Goal: Information Seeking & Learning: Learn about a topic

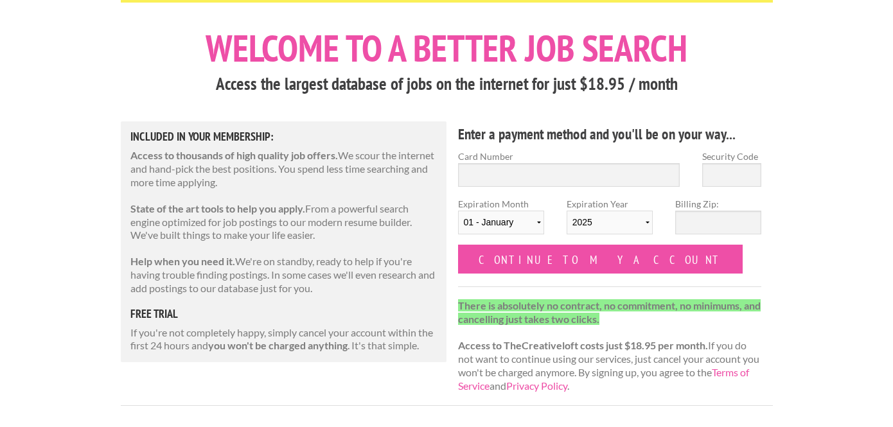
scroll to position [33, 0]
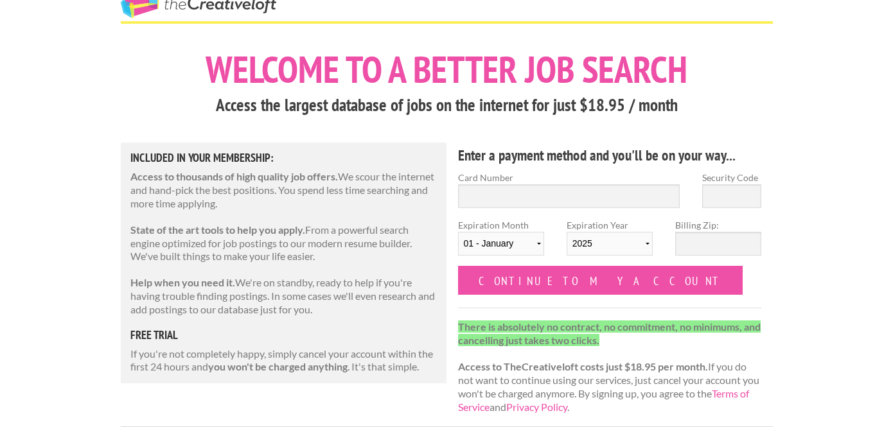
click at [419, 106] on h3 "Access the largest database of jobs on the internet for just $18.95 / month" at bounding box center [447, 105] width 652 height 24
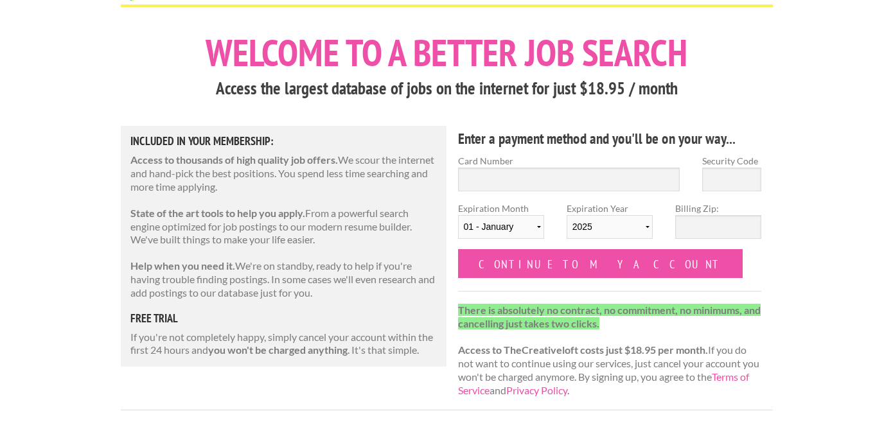
scroll to position [0, 0]
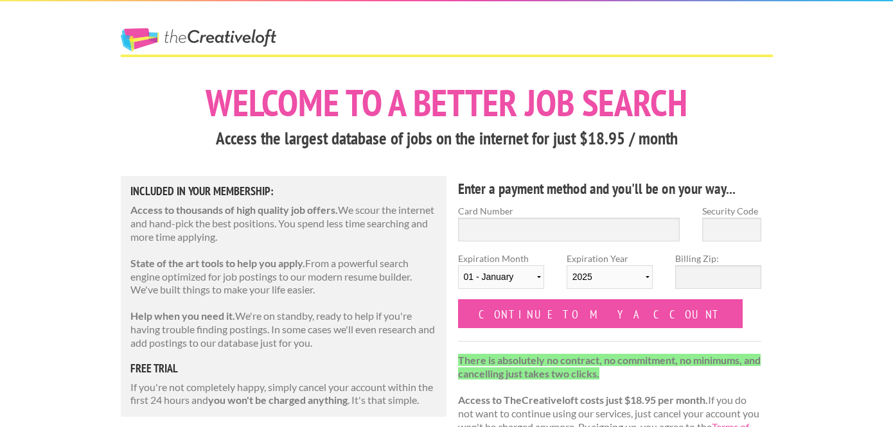
click at [212, 34] on link "The Creative Loft" at bounding box center [198, 39] width 155 height 23
click at [223, 39] on link "The Creative Loft" at bounding box center [198, 39] width 155 height 23
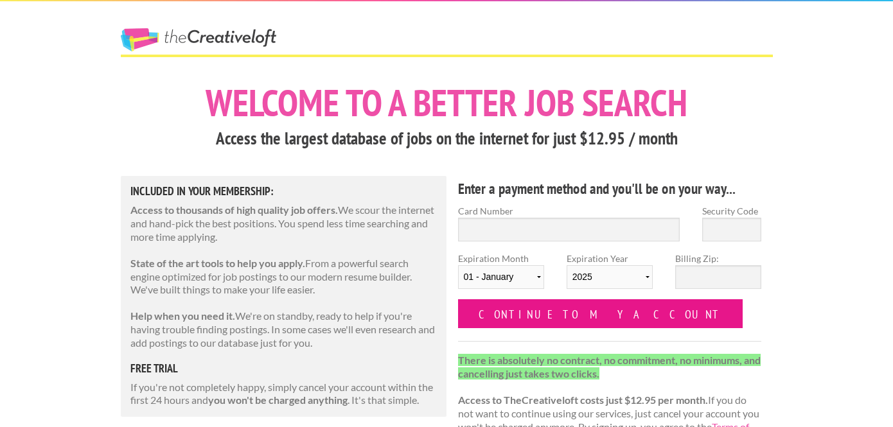
click at [574, 321] on input "Continue to my account" at bounding box center [600, 313] width 285 height 29
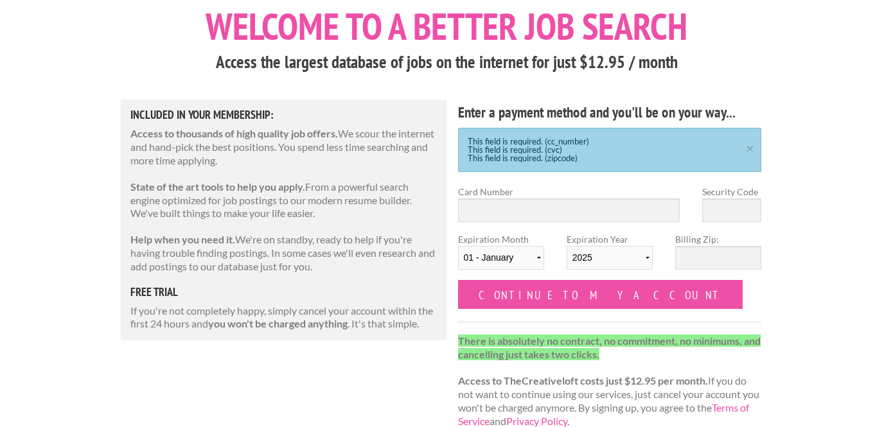
scroll to position [86, 0]
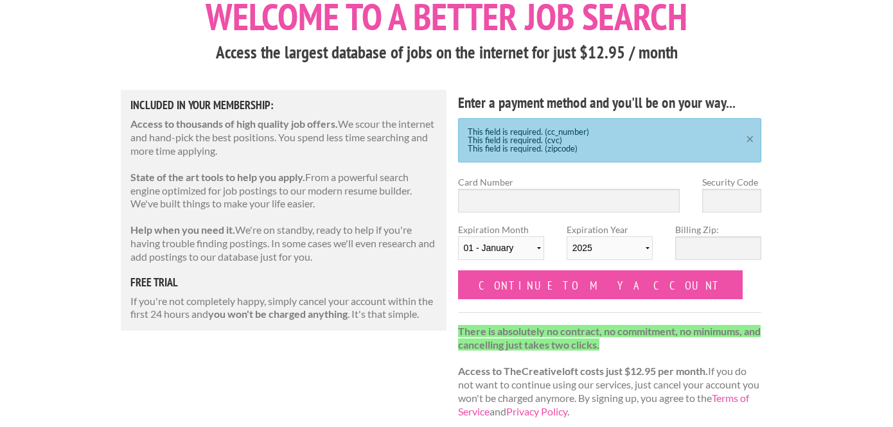
click at [748, 141] on link "×" at bounding box center [750, 137] width 16 height 8
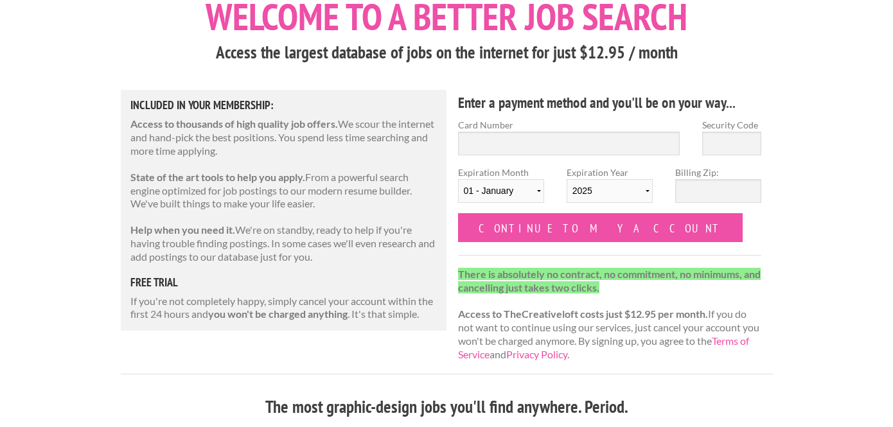
scroll to position [0, 0]
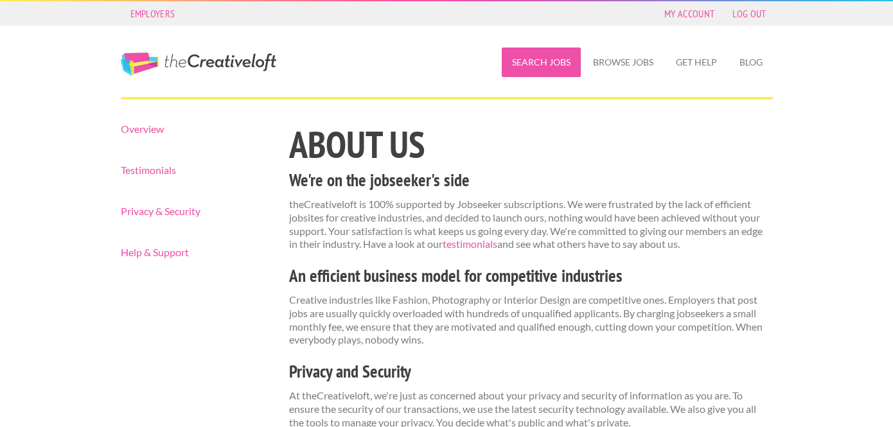
click at [560, 70] on link "Search Jobs" at bounding box center [541, 63] width 79 height 30
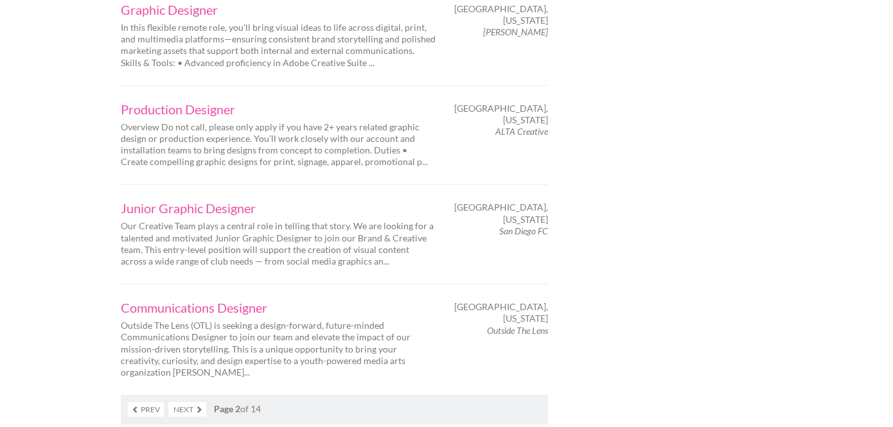
scroll to position [2065, 0]
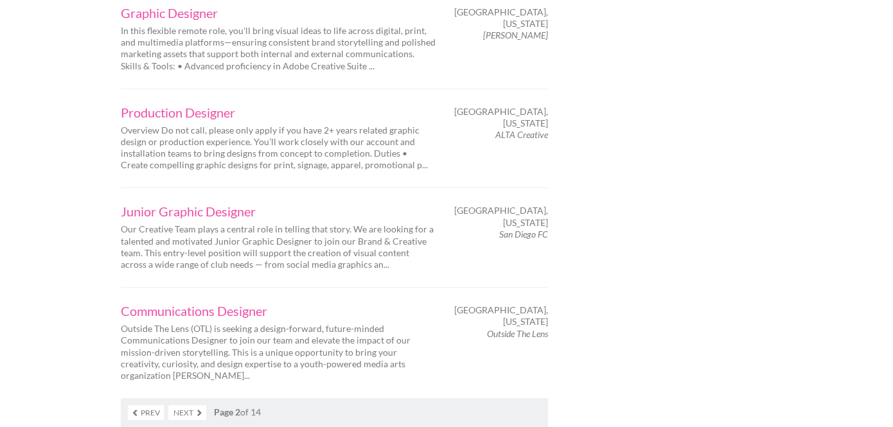
click at [196, 405] on link "Next" at bounding box center [187, 412] width 38 height 15
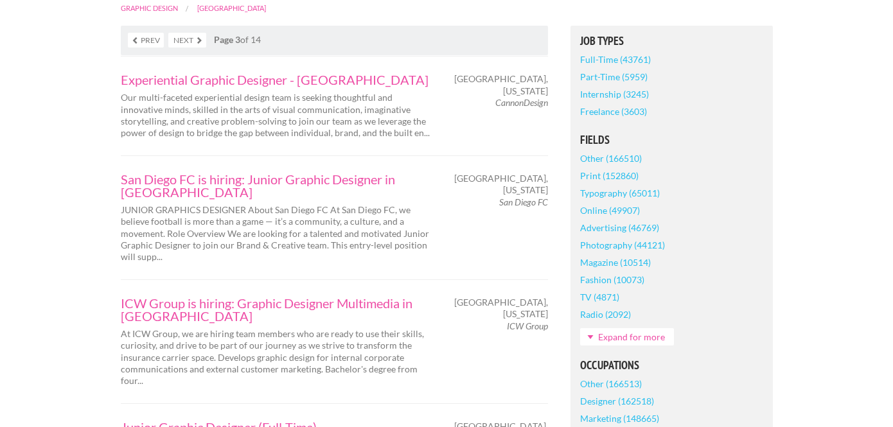
scroll to position [315, 0]
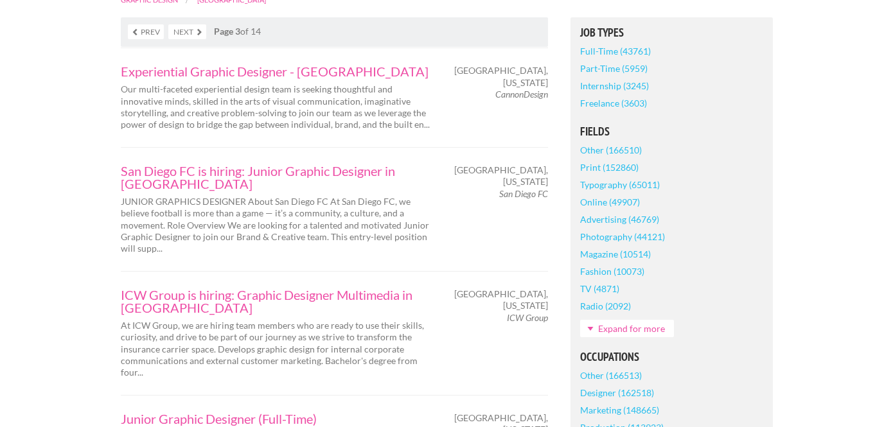
click at [615, 326] on link "Expand for more" at bounding box center [627, 328] width 94 height 17
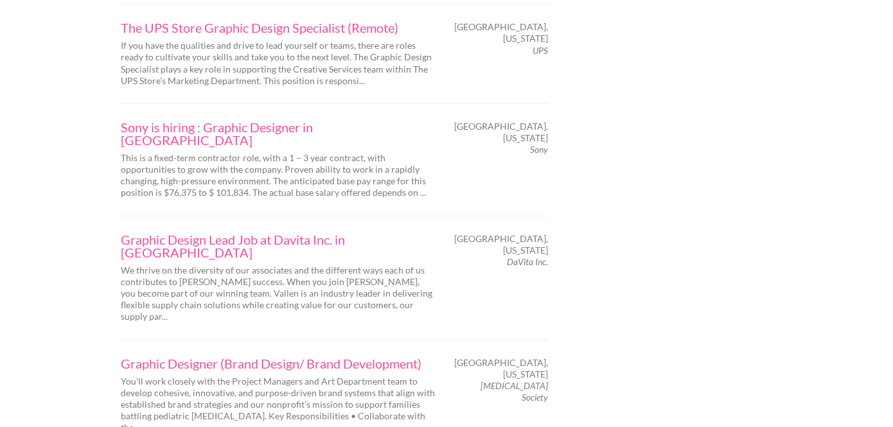
scroll to position [1773, 0]
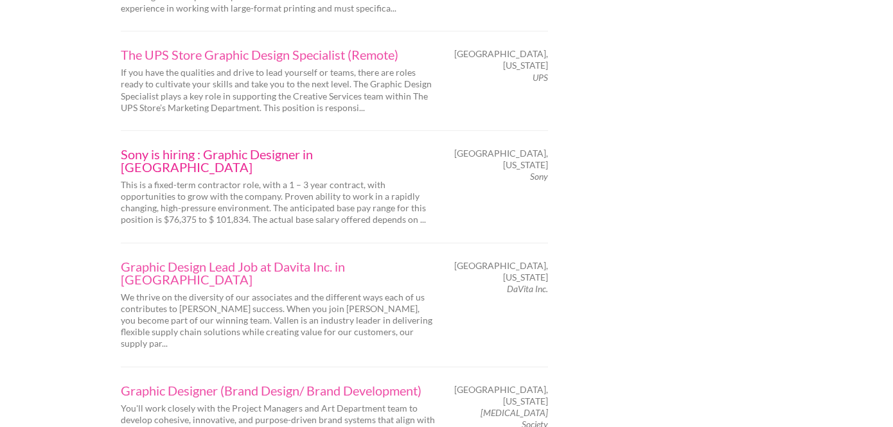
click at [314, 148] on link "Sony is hiring : Graphic Designer in San Diego" at bounding box center [278, 161] width 315 height 26
click at [344, 148] on link "Sony is hiring : Graphic Designer in San Diego" at bounding box center [278, 161] width 315 height 26
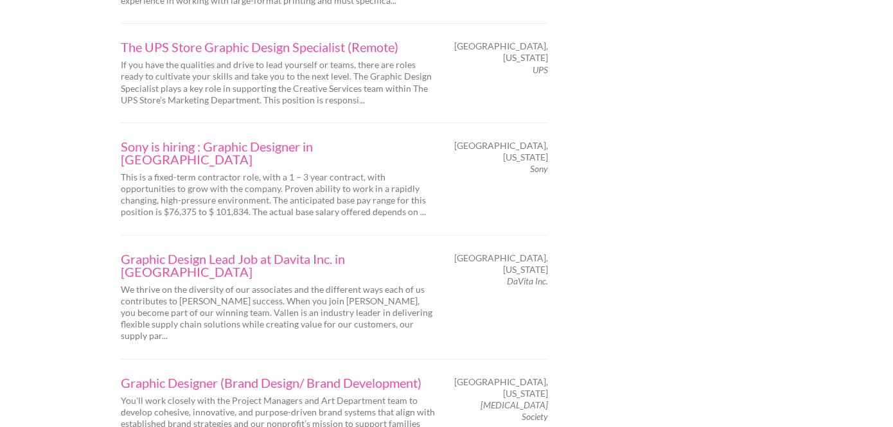
scroll to position [1793, 0]
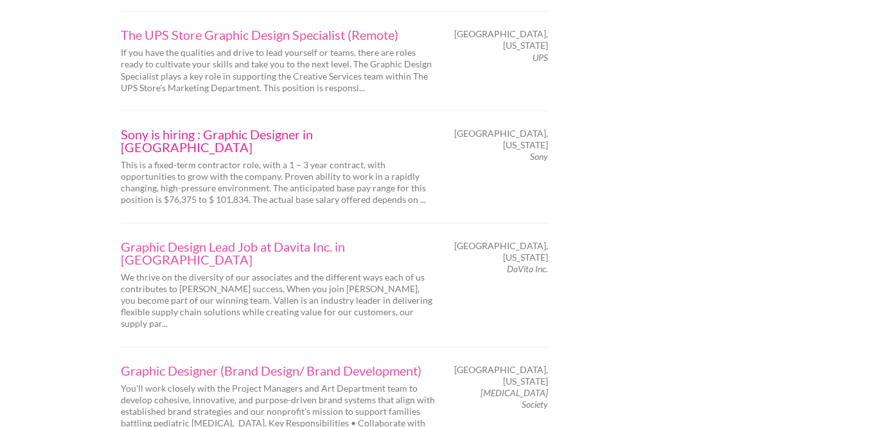
click at [264, 128] on link "Sony is hiring : Graphic Designer in San Diego" at bounding box center [278, 141] width 315 height 26
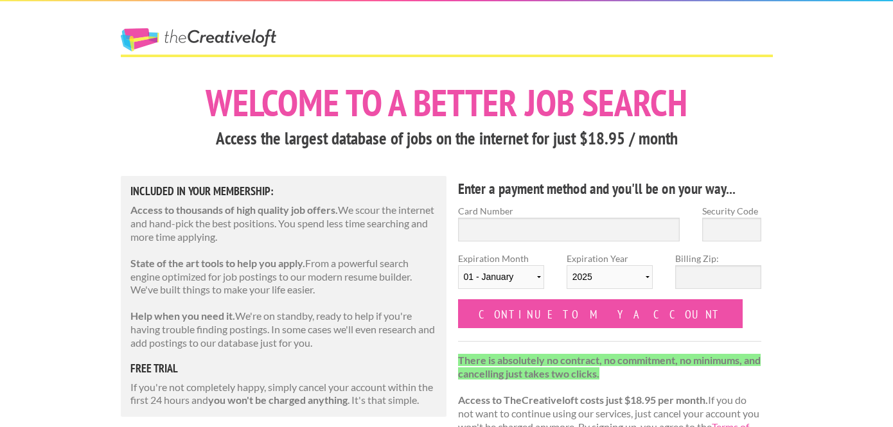
click at [542, 102] on h1 "Welcome to a better job search" at bounding box center [447, 102] width 652 height 37
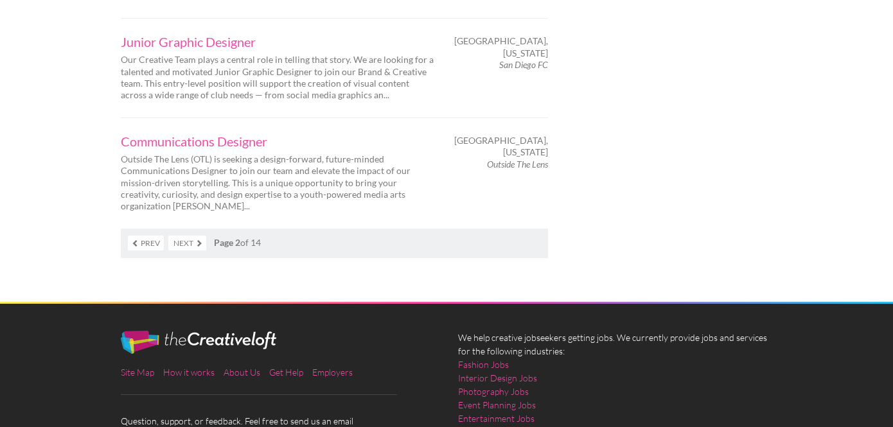
scroll to position [2245, 0]
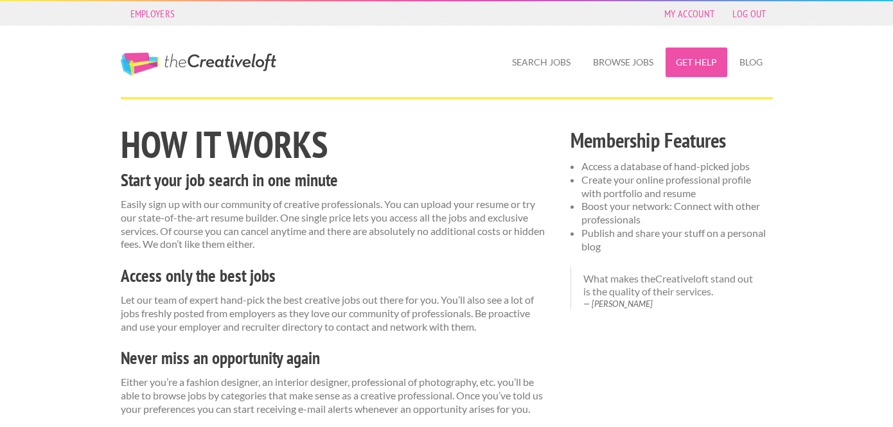
click at [711, 55] on link "Get Help" at bounding box center [697, 63] width 62 height 30
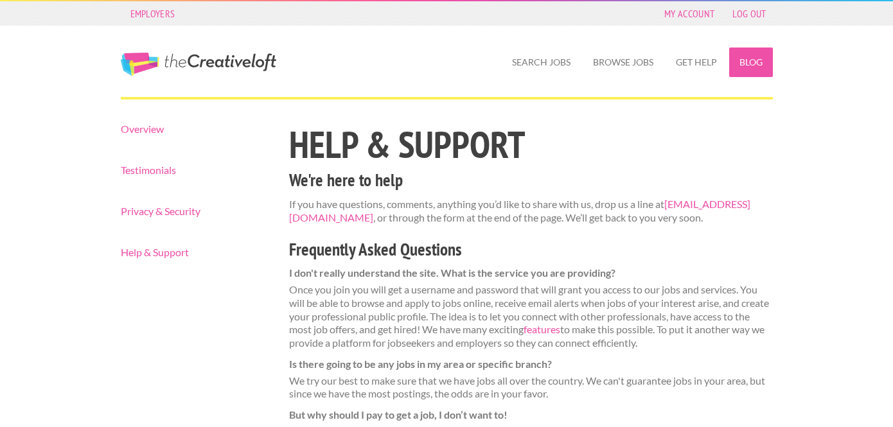
click at [732, 56] on link "Blog" at bounding box center [751, 63] width 44 height 30
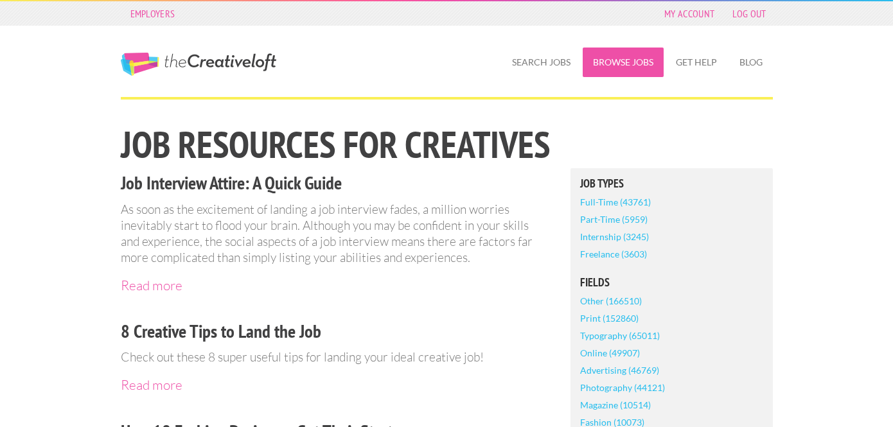
click at [646, 70] on link "Browse Jobs" at bounding box center [623, 63] width 81 height 30
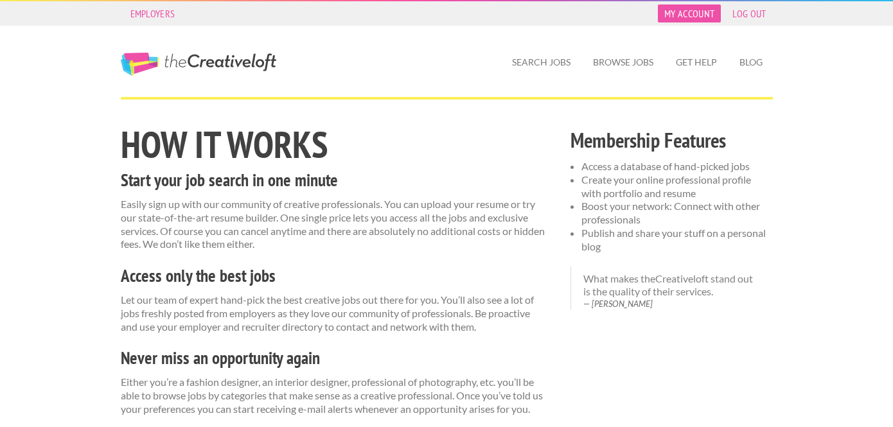
click at [682, 12] on link "My Account" at bounding box center [689, 13] width 63 height 18
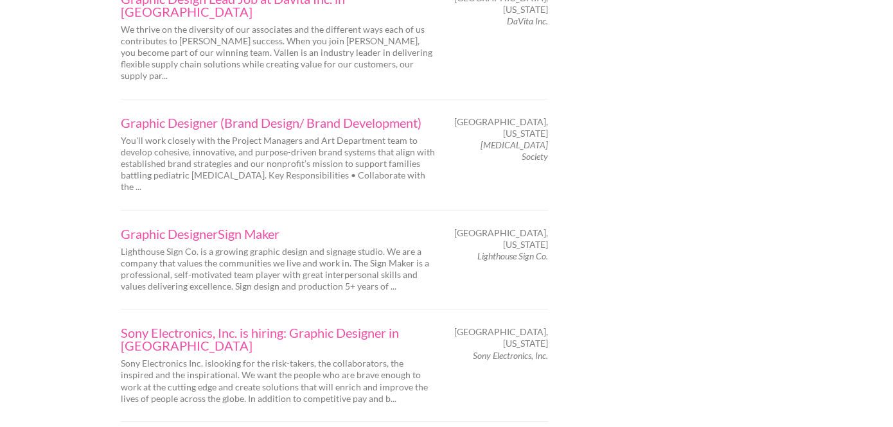
scroll to position [2076, 0]
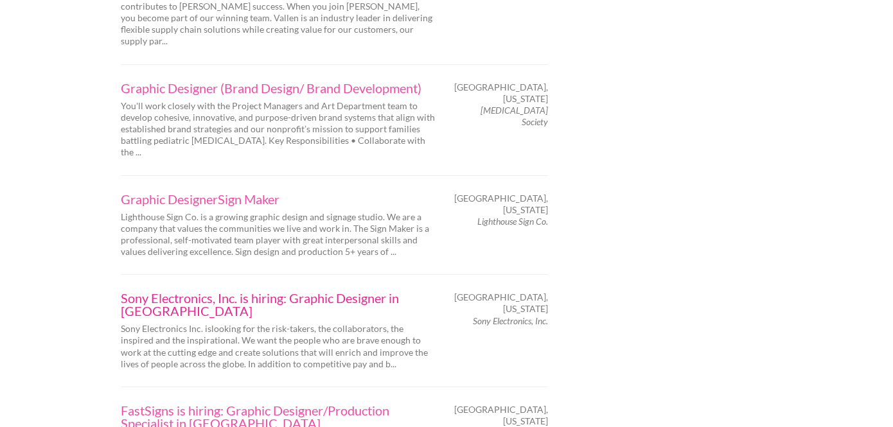
click at [373, 292] on link "Sony Electronics, Inc. is hiring: Graphic Designer in San Diego" at bounding box center [278, 305] width 315 height 26
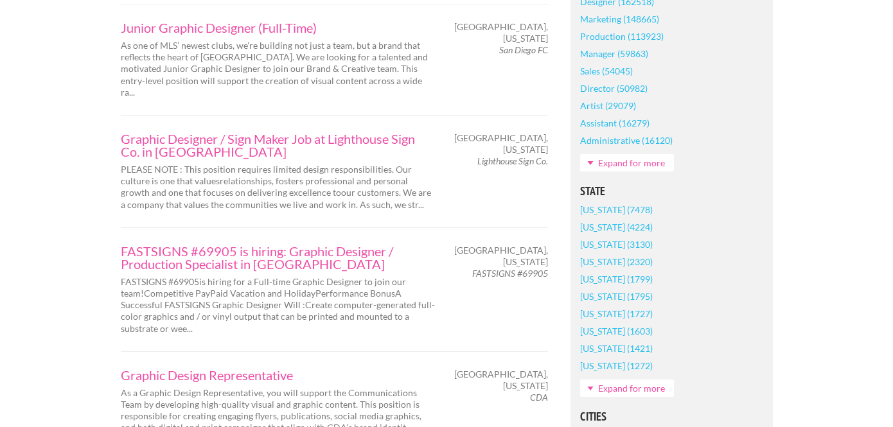
scroll to position [0, 0]
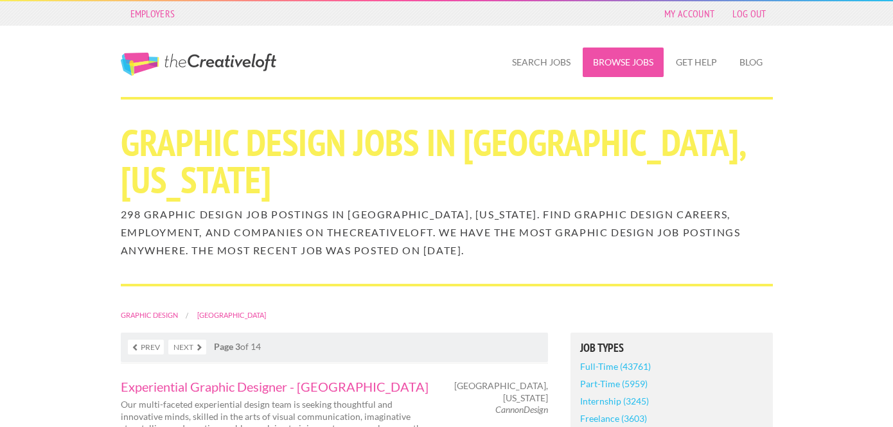
click at [627, 64] on link "Browse Jobs" at bounding box center [623, 63] width 81 height 30
